Goal: Transaction & Acquisition: Purchase product/service

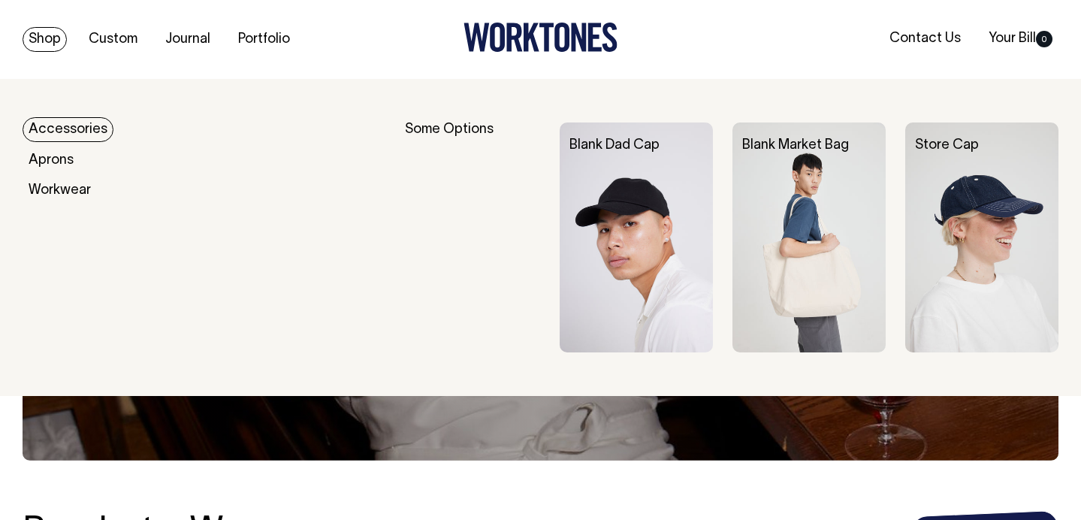
click at [39, 45] on link "Shop" at bounding box center [45, 39] width 44 height 25
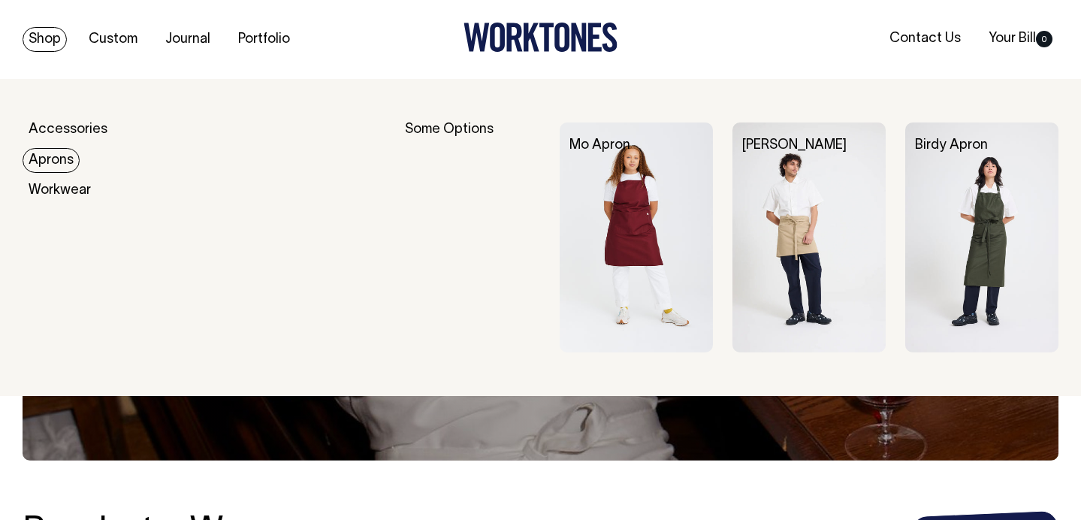
click at [50, 159] on link "Aprons" at bounding box center [51, 160] width 57 height 25
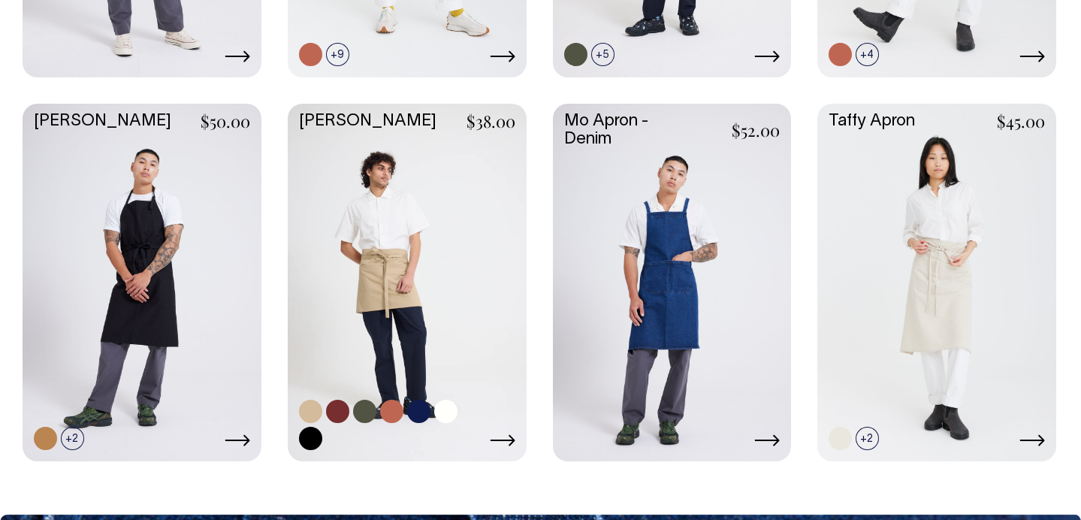
scroll to position [1007, 0]
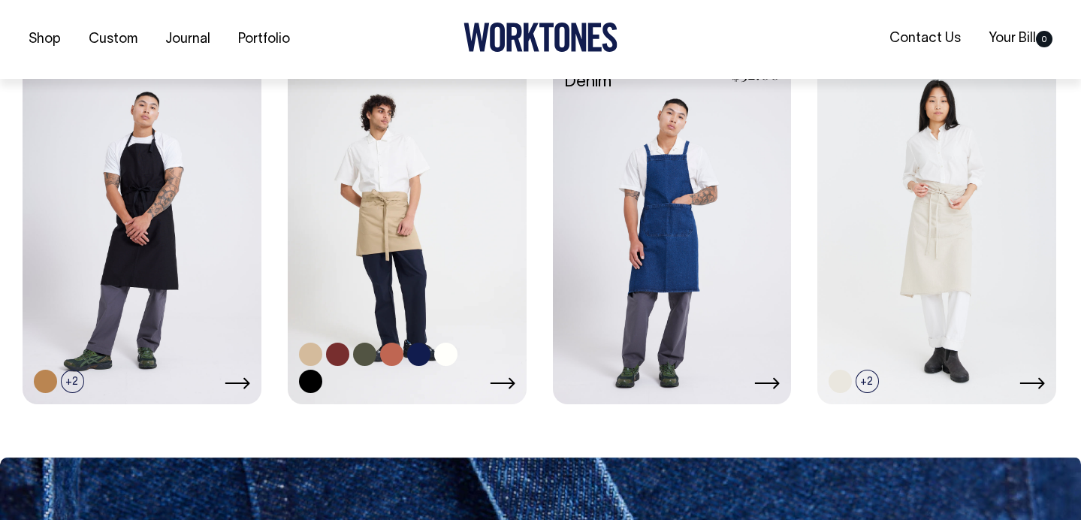
click at [416, 207] on link at bounding box center [407, 224] width 239 height 355
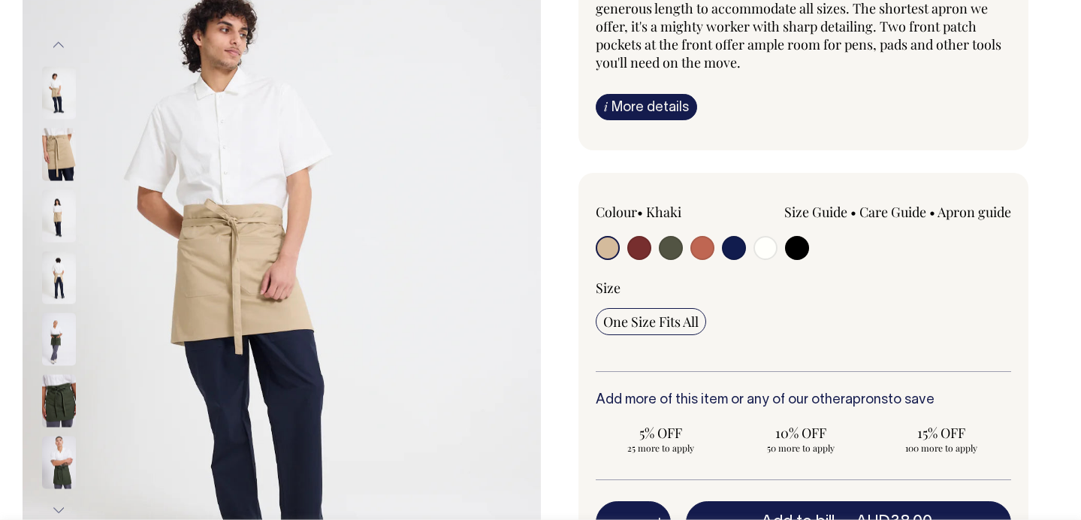
scroll to position [191, 0]
click at [706, 246] on input "radio" at bounding box center [702, 247] width 24 height 24
radio input "true"
select select "Rust"
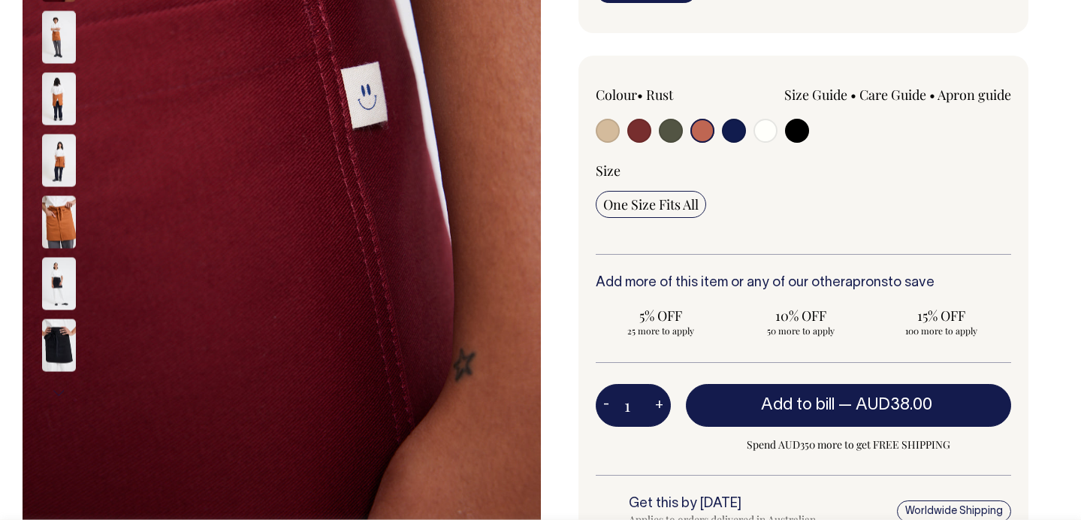
scroll to position [308, 0]
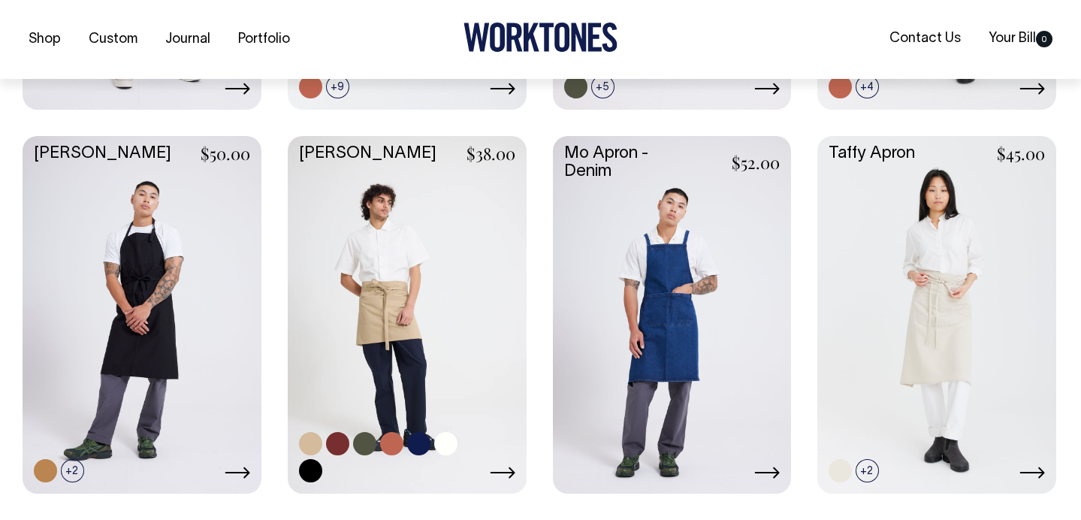
click at [363, 278] on link at bounding box center [407, 313] width 239 height 355
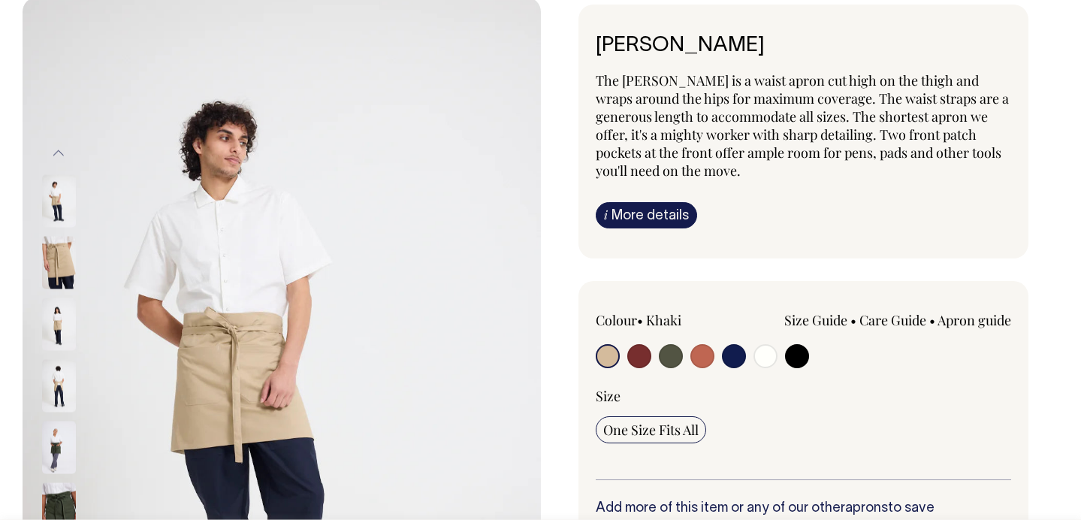
click at [698, 351] on input "radio" at bounding box center [702, 356] width 24 height 24
radio input "true"
select select "Rust"
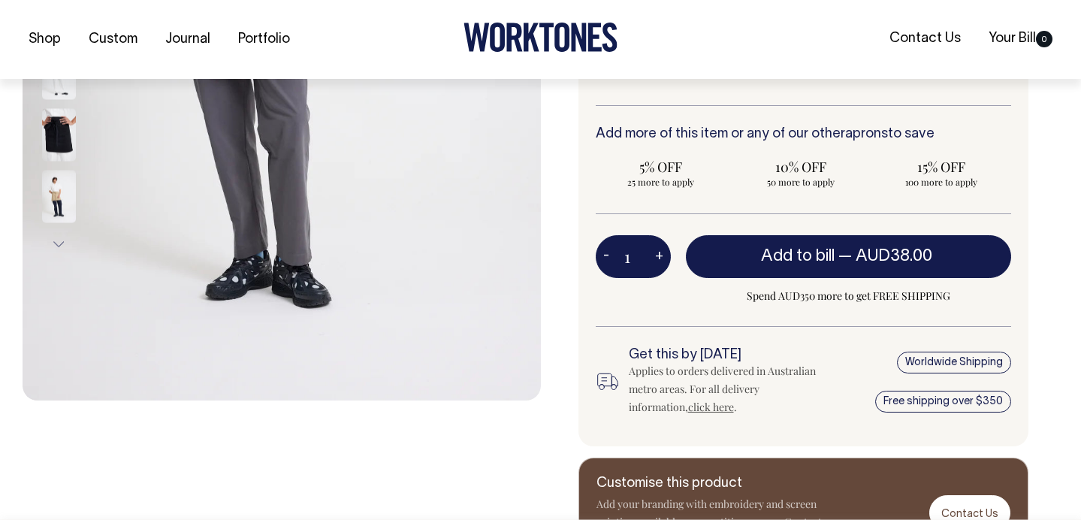
scroll to position [457, 0]
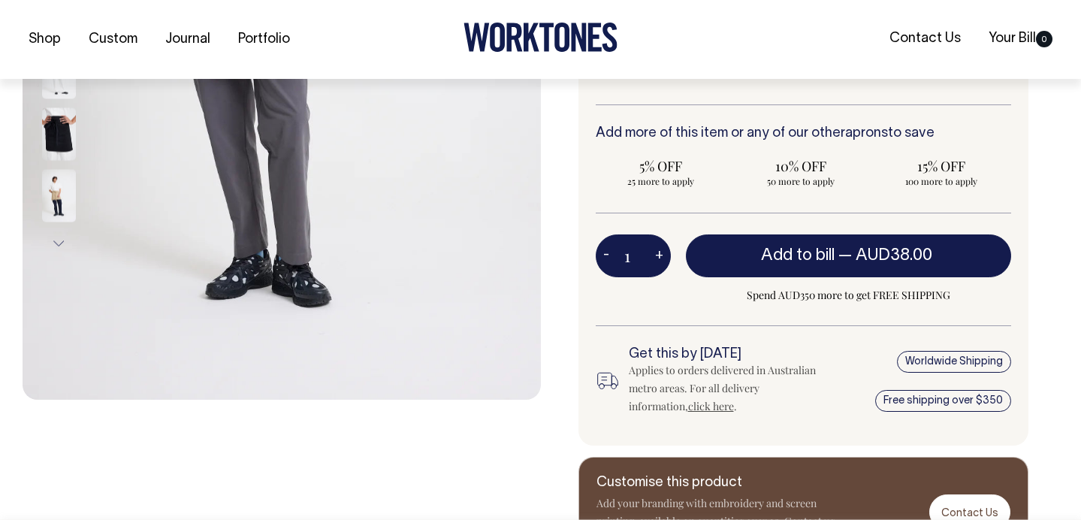
click at [661, 255] on button "+" at bounding box center [658, 256] width 23 height 30
type input "2"
click at [661, 255] on button "+" at bounding box center [658, 256] width 23 height 30
type input "3"
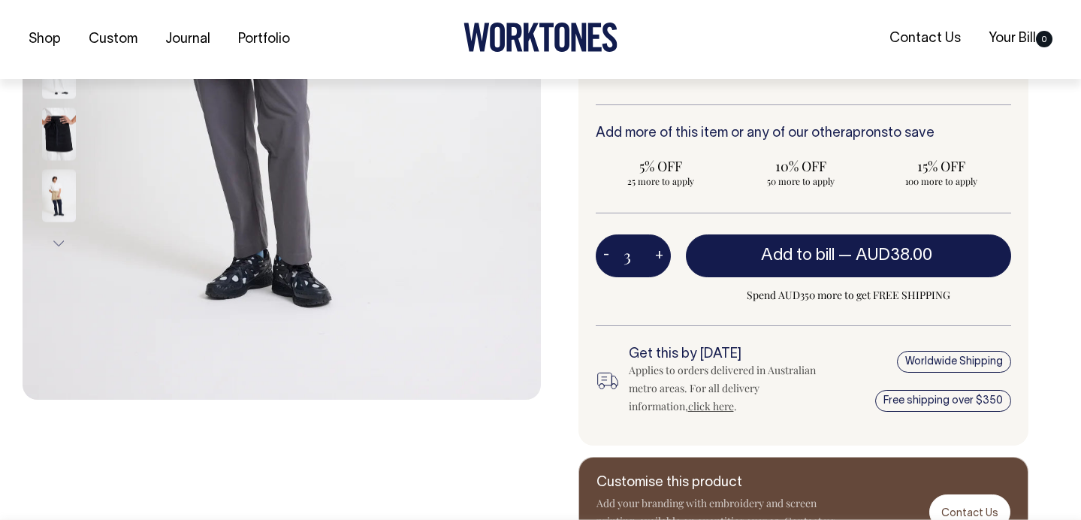
type input "3"
click at [661, 255] on button "+" at bounding box center [658, 256] width 23 height 30
type input "4"
click at [661, 255] on button "+" at bounding box center [658, 256] width 23 height 30
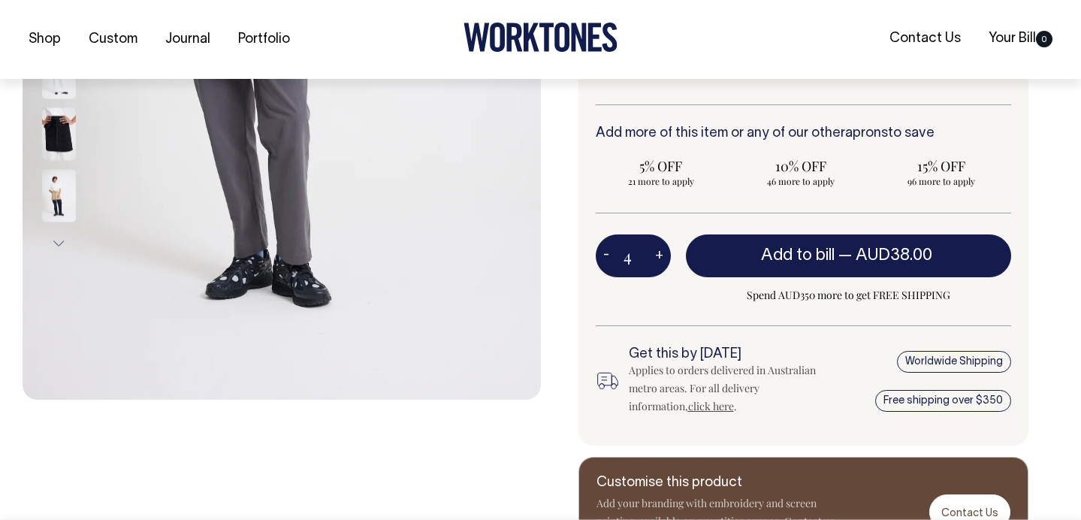
type input "5"
click at [661, 255] on button "+" at bounding box center [658, 256] width 23 height 30
type input "6"
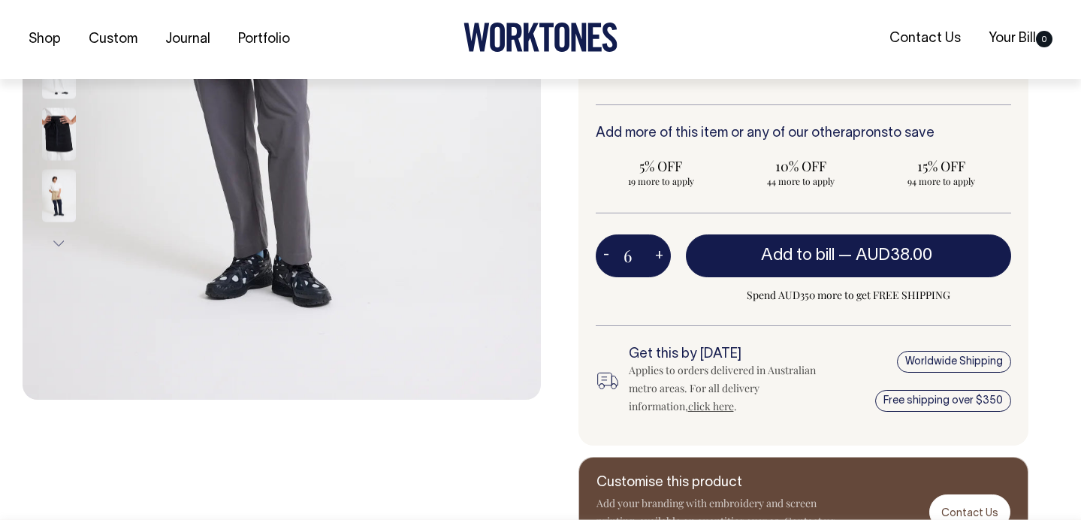
click at [661, 255] on button "+" at bounding box center [658, 256] width 23 height 30
type input "7"
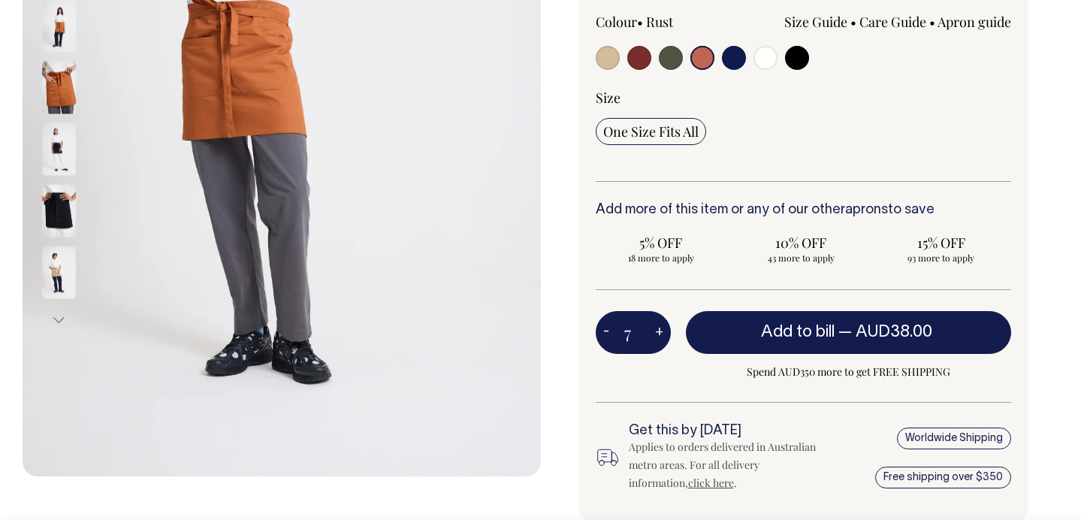
scroll to position [380, 0]
click at [610, 333] on button "-" at bounding box center [605, 333] width 21 height 30
type input "6"
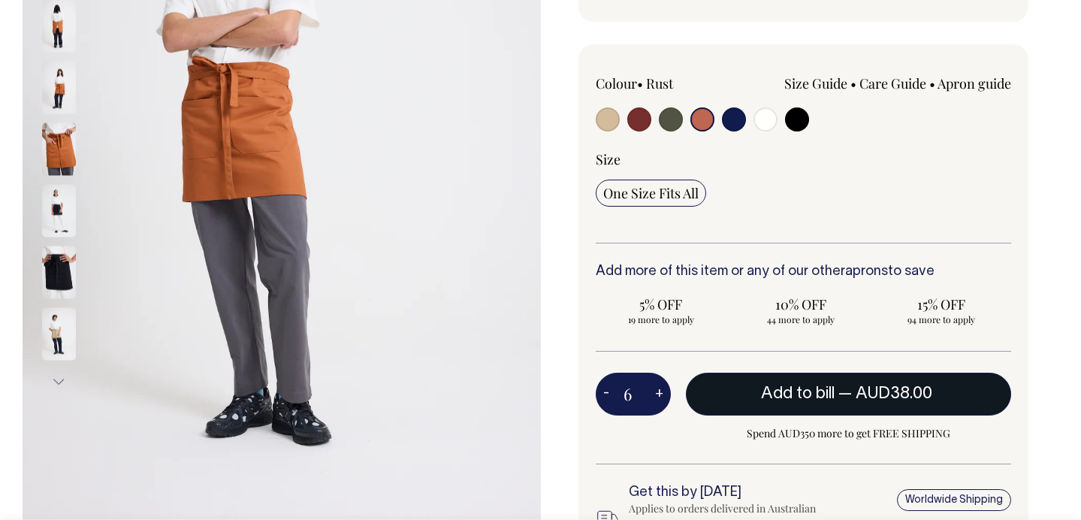
scroll to position [318, 0]
click at [879, 388] on span "AUD38.00" at bounding box center [893, 393] width 77 height 15
type input "1"
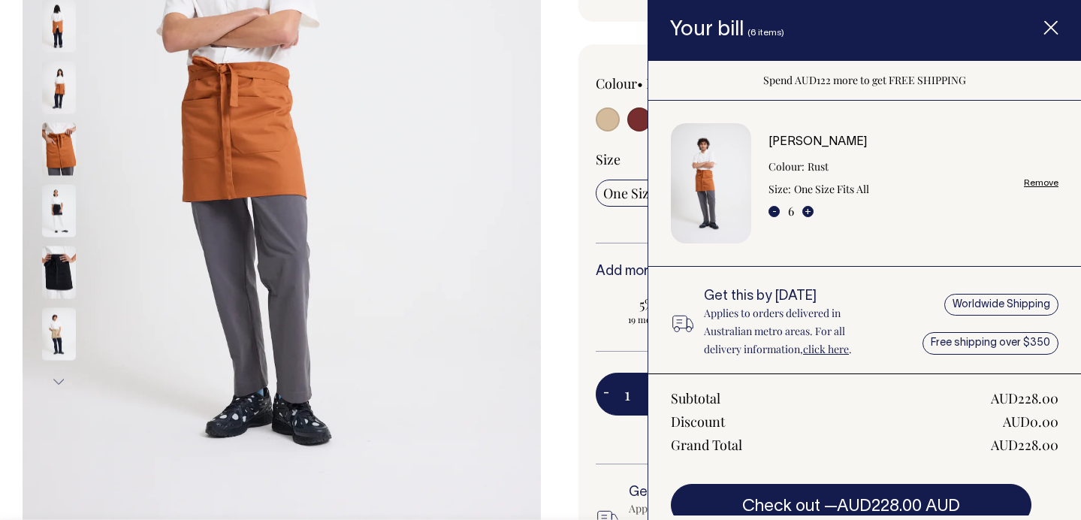
click at [1054, 25] on line "Item added to your cart" at bounding box center [1051, 28] width 12 height 12
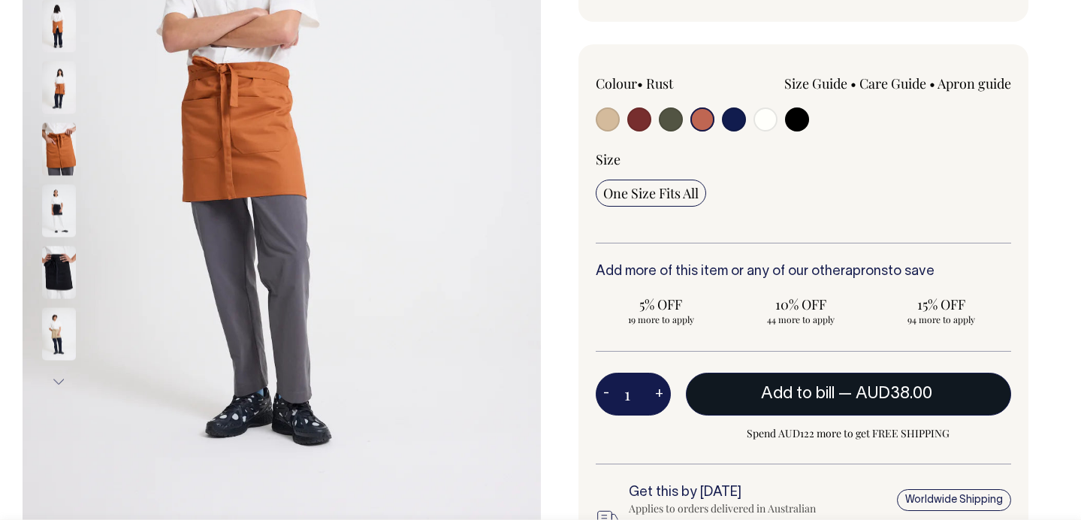
click at [666, 119] on input "radio" at bounding box center [671, 119] width 24 height 24
radio input "true"
select select "Olive"
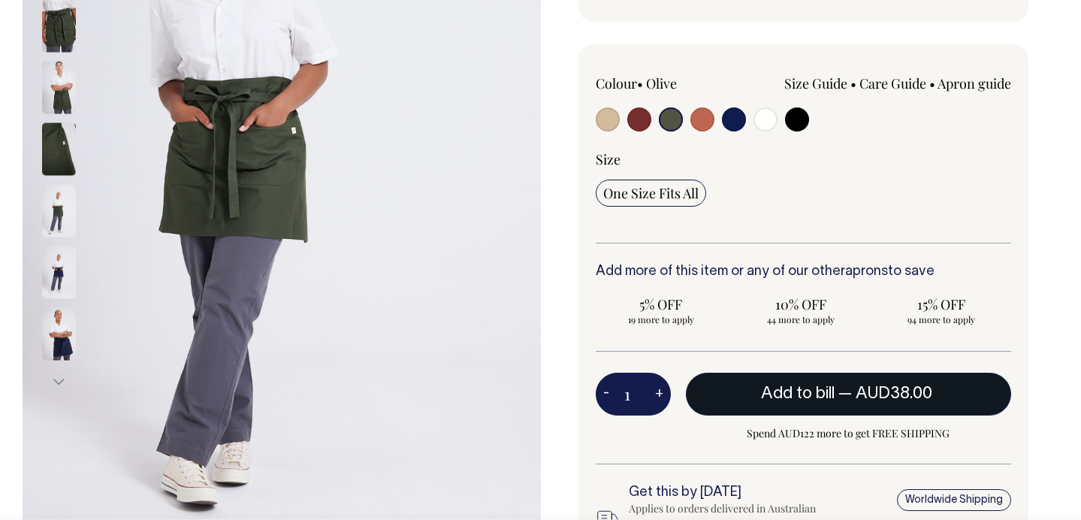
click at [658, 392] on button "+" at bounding box center [658, 394] width 23 height 30
type input "2"
click at [658, 392] on button "+" at bounding box center [658, 394] width 23 height 30
type input "3"
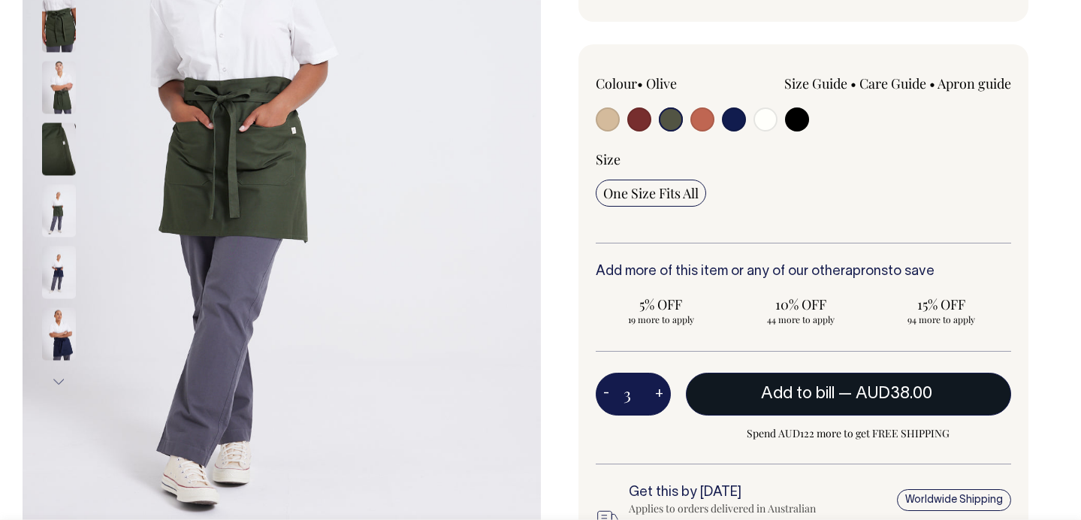
type input "3"
click at [658, 392] on button "+" at bounding box center [658, 394] width 23 height 30
type input "4"
click at [658, 392] on button "+" at bounding box center [658, 394] width 23 height 30
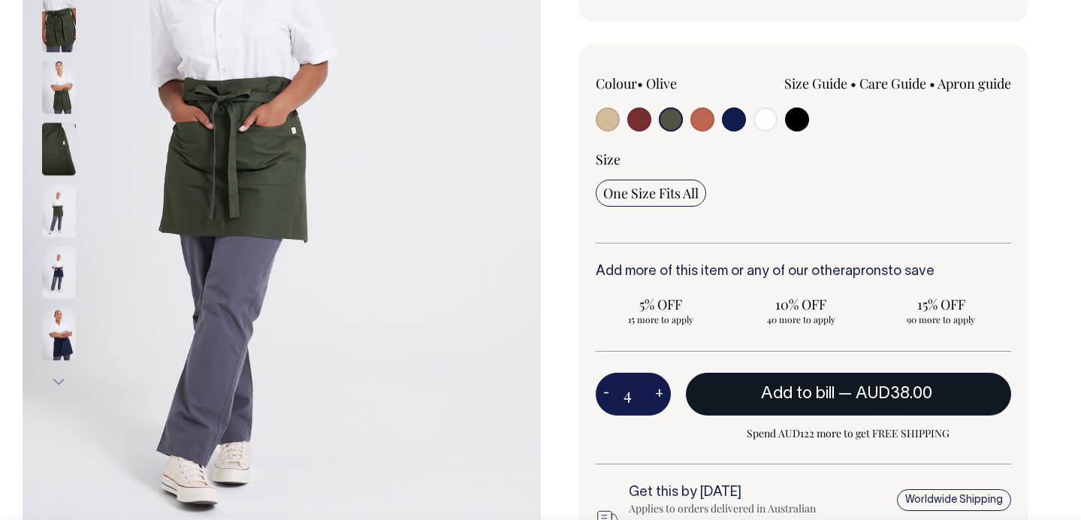
type input "5"
click at [658, 392] on button "+" at bounding box center [658, 394] width 23 height 30
type input "6"
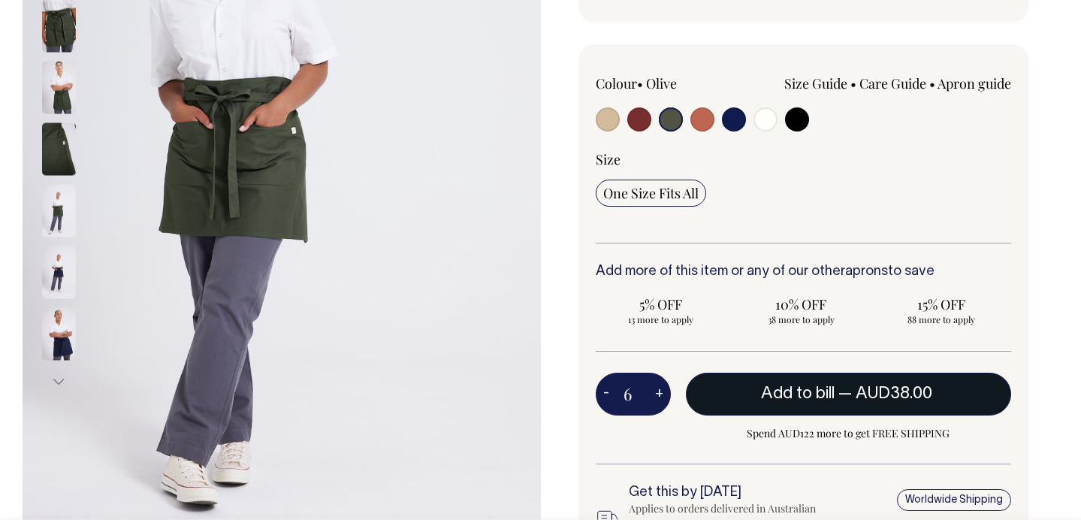
click at [785, 378] on button "Add to bill — AUD38.00" at bounding box center [849, 393] width 326 height 42
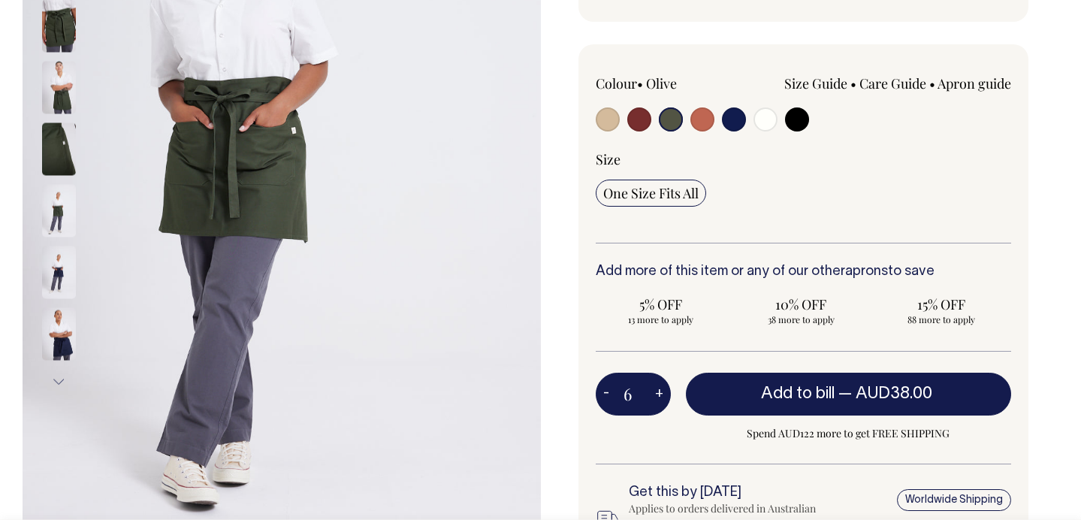
type input "1"
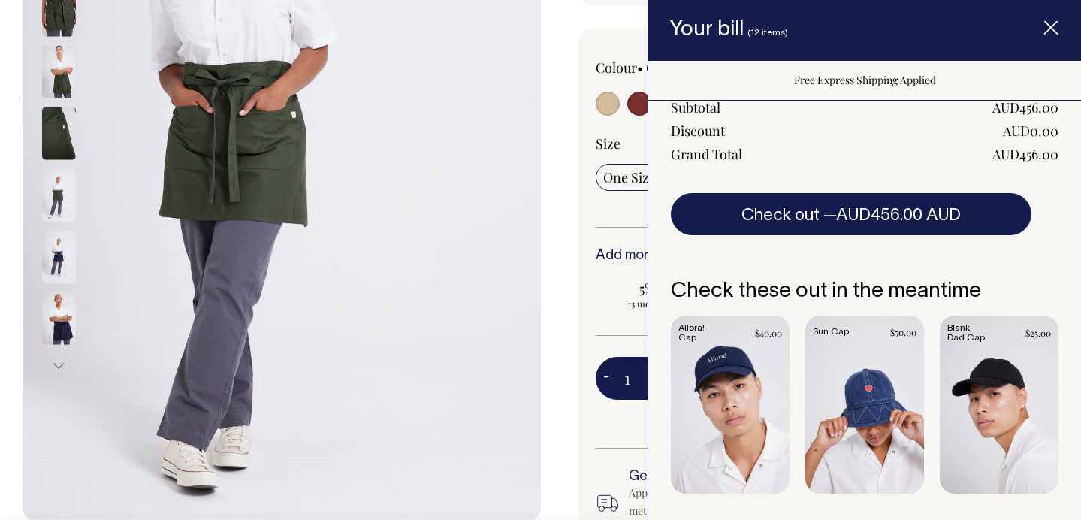
scroll to position [252, 0]
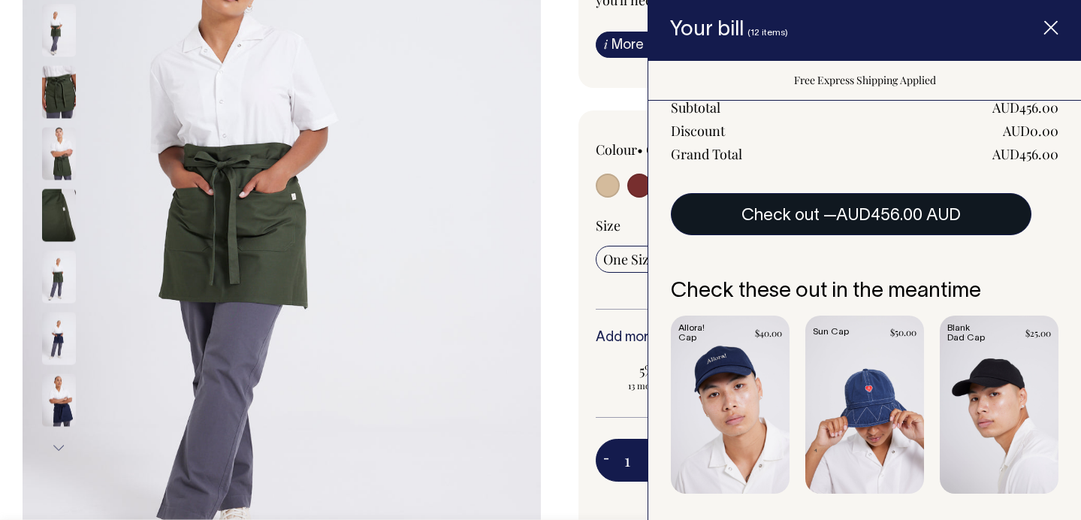
click at [939, 208] on span "AUD456.00 AUD" at bounding box center [898, 215] width 125 height 15
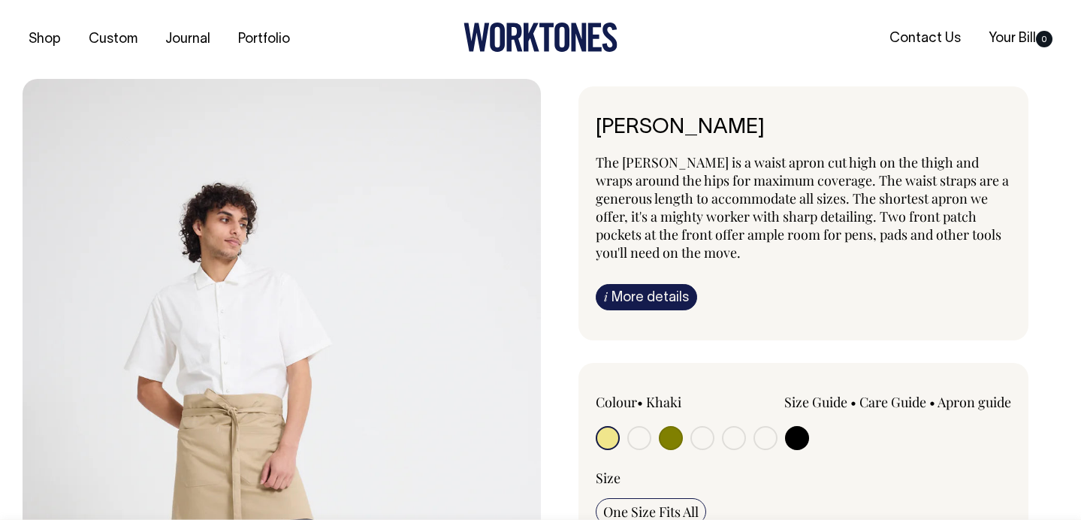
radio input "true"
select select "Olive"
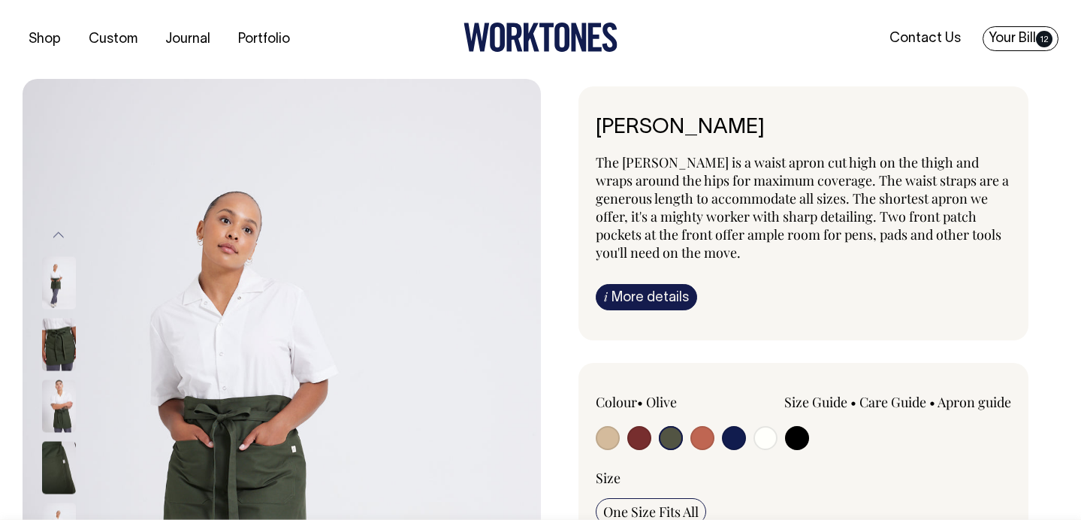
click at [1026, 35] on link "Your Bill 12" at bounding box center [1020, 38] width 76 height 25
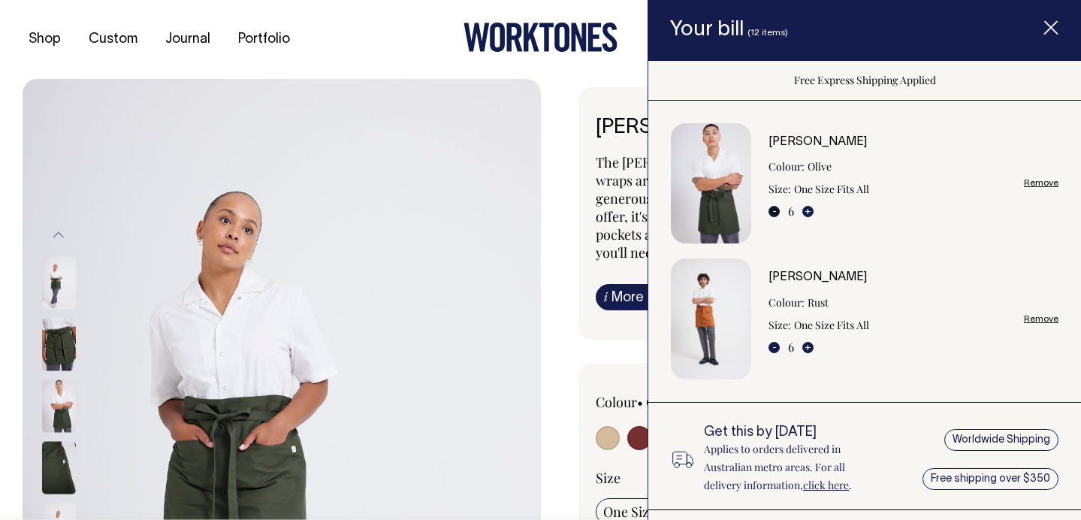
click at [771, 211] on button "-" at bounding box center [773, 211] width 11 height 11
click at [773, 350] on button "-" at bounding box center [773, 347] width 11 height 11
type input "5"
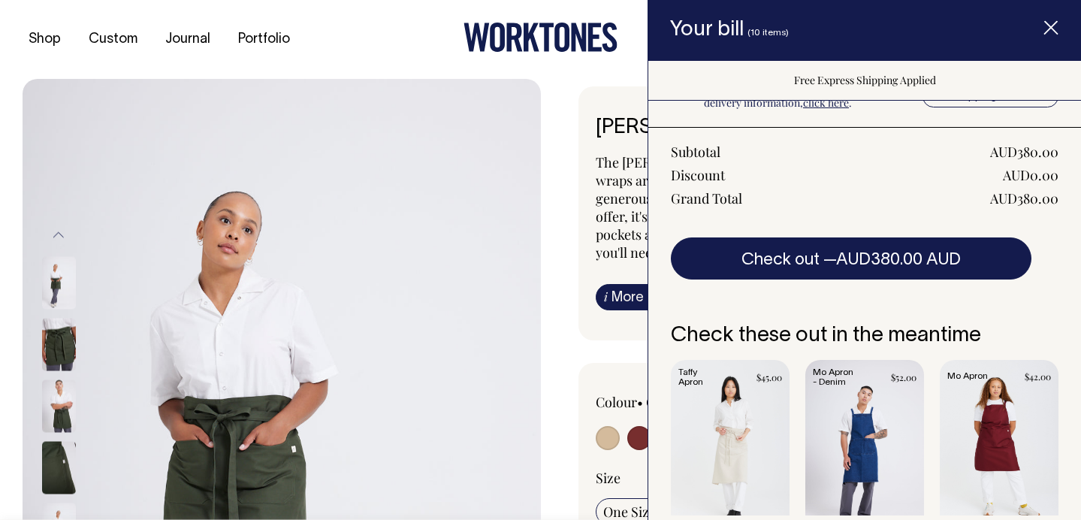
scroll to position [375, 0]
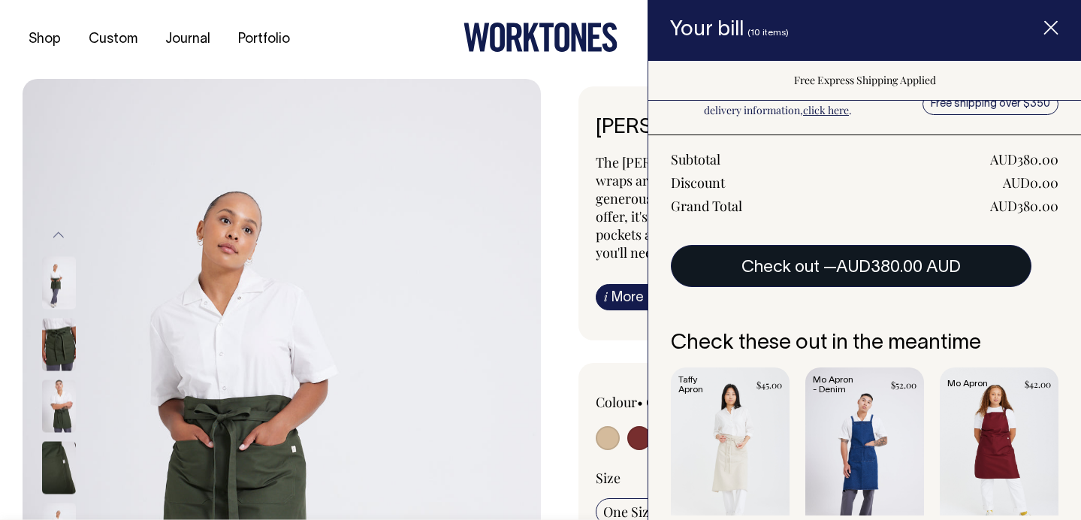
click at [832, 267] on button "Check out — AUD380.00 AUD" at bounding box center [851, 266] width 360 height 42
